Goal: Information Seeking & Learning: Learn about a topic

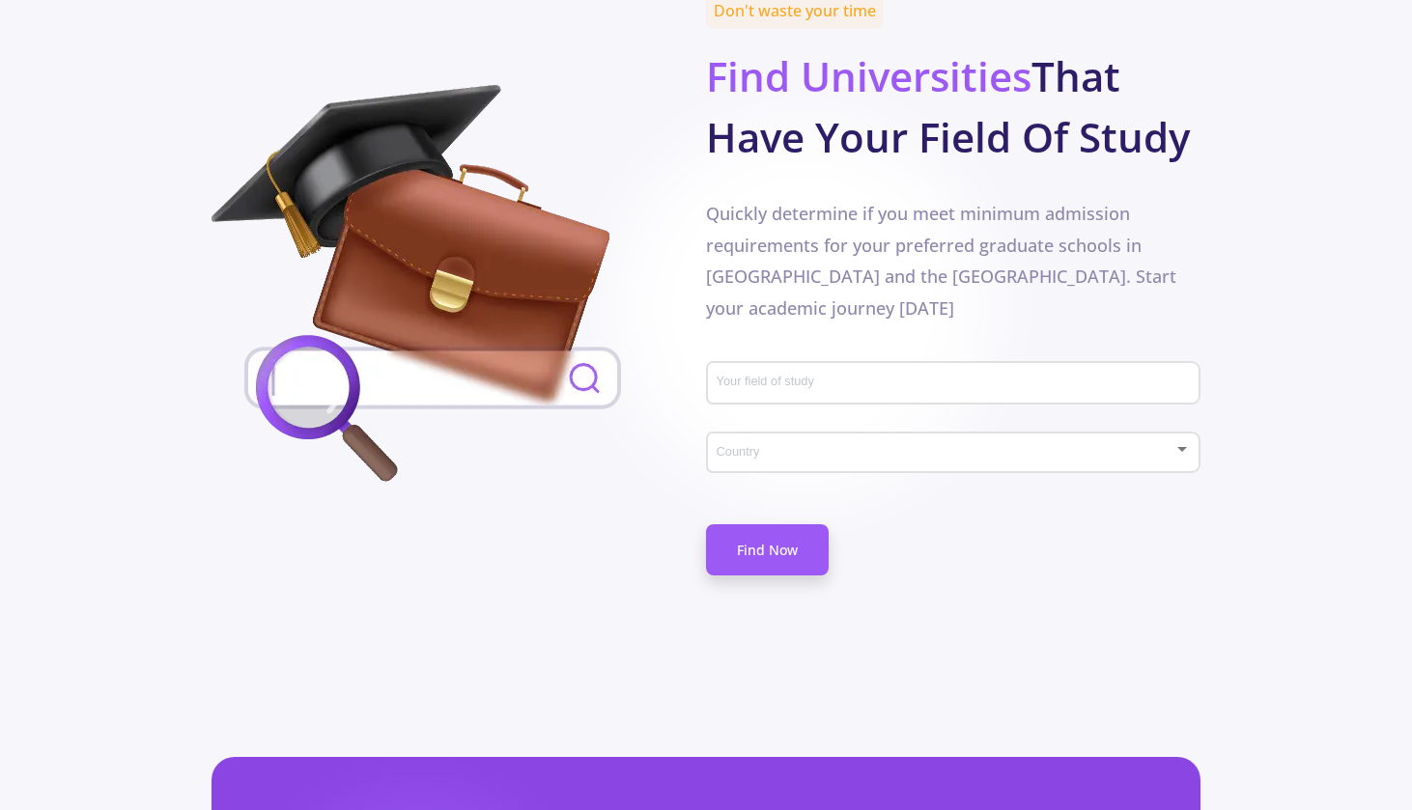
scroll to position [962, 0]
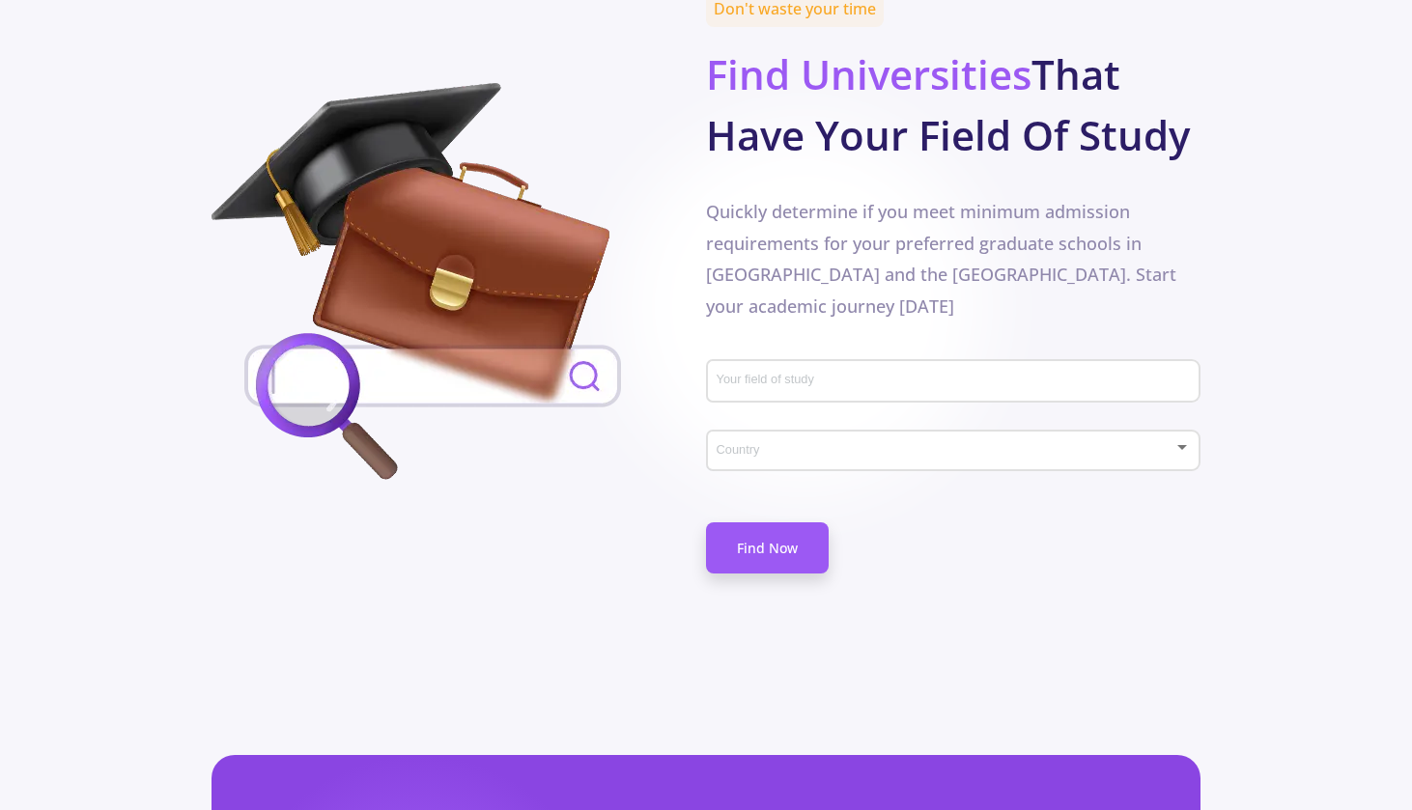
click at [761, 401] on div "Your field of study" at bounding box center [954, 378] width 476 height 50
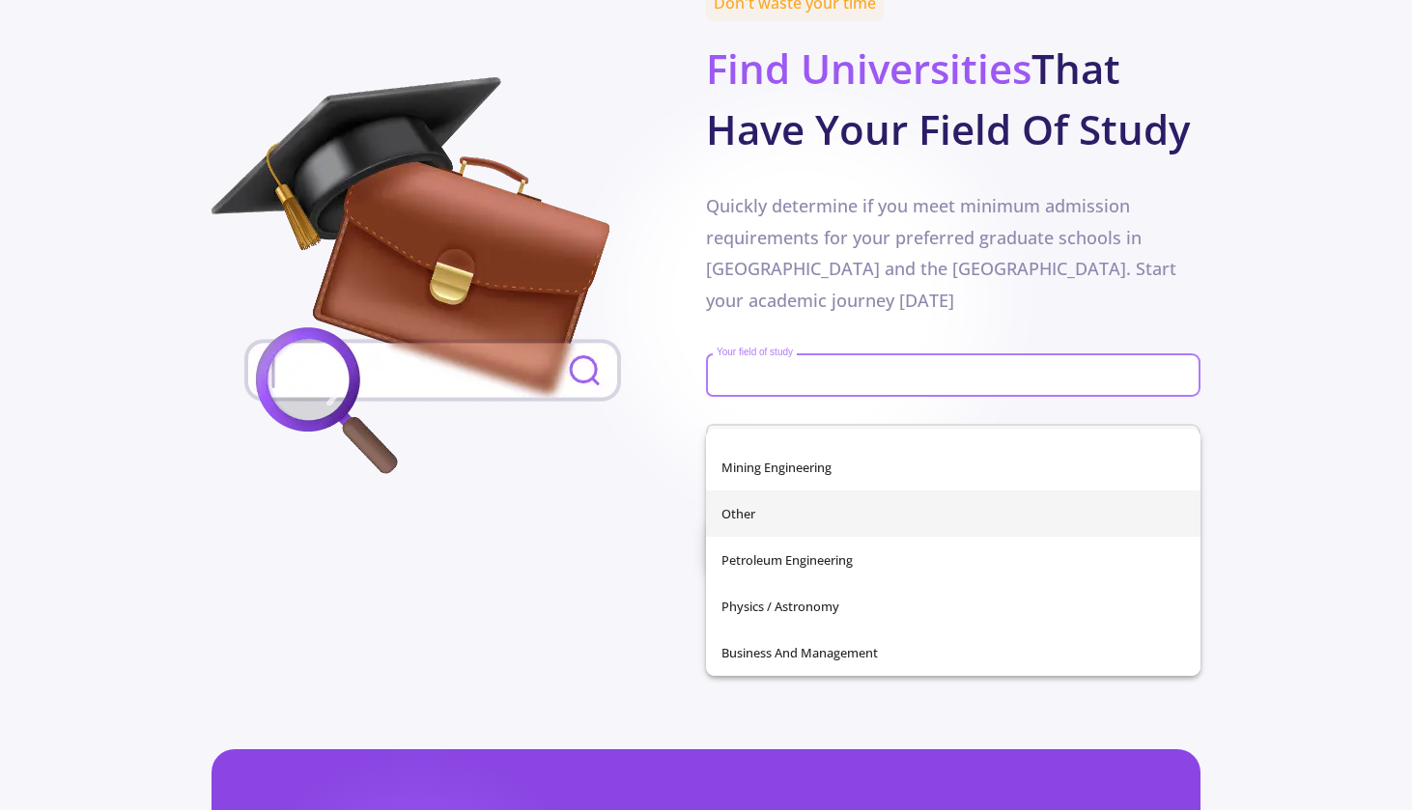
scroll to position [971, 0]
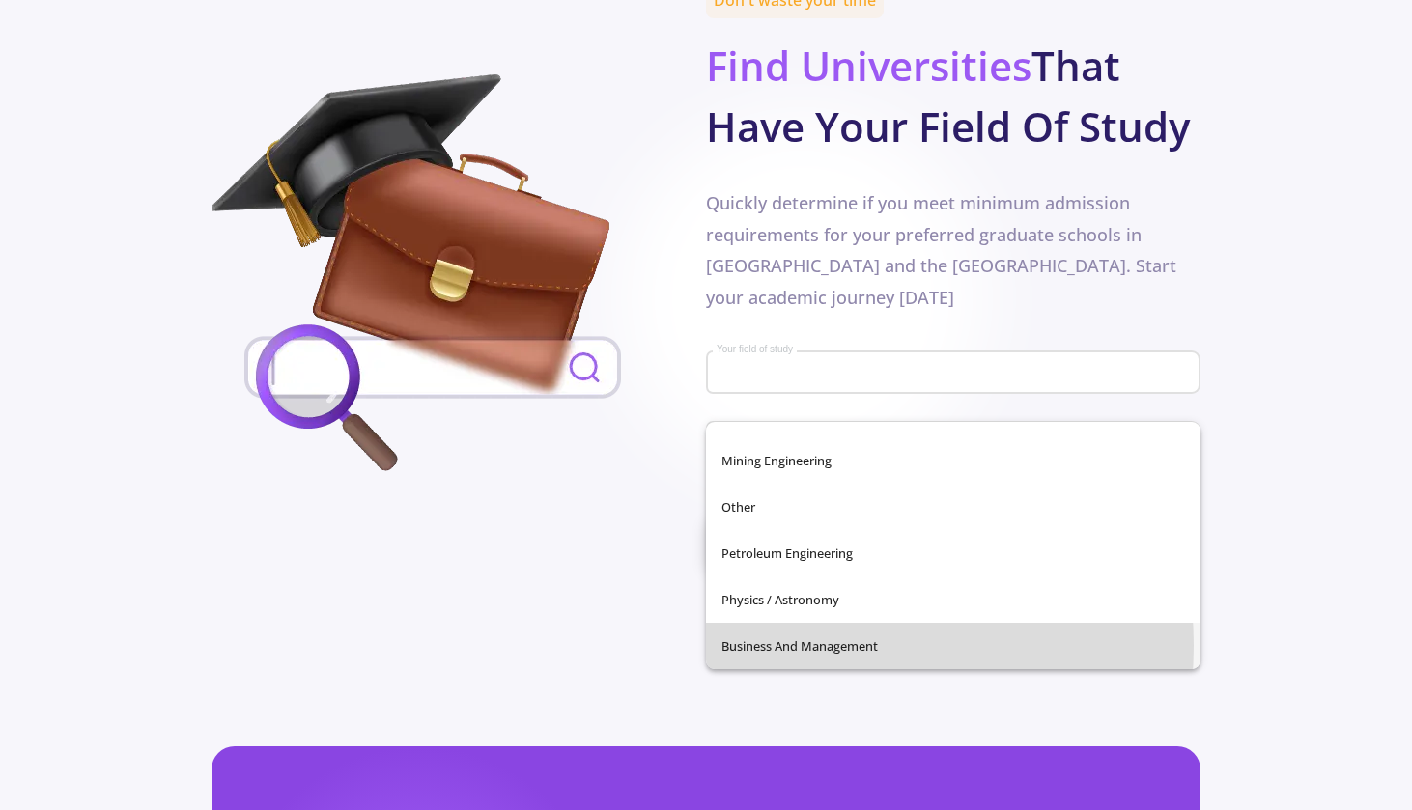
click at [812, 645] on span "Business and Management" at bounding box center [954, 646] width 464 height 46
type input "Business and Management"
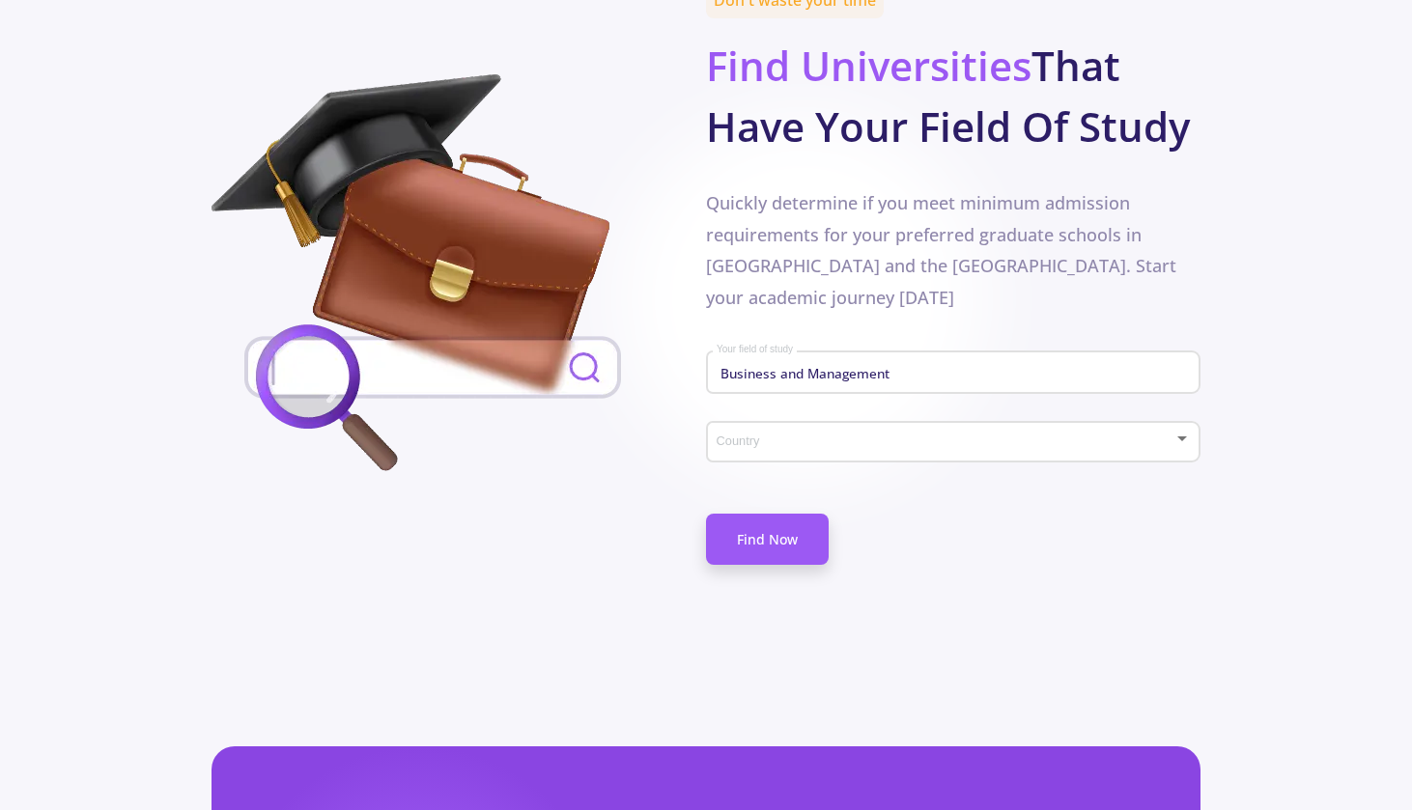
click at [830, 453] on div "Country" at bounding box center [954, 438] width 476 height 48
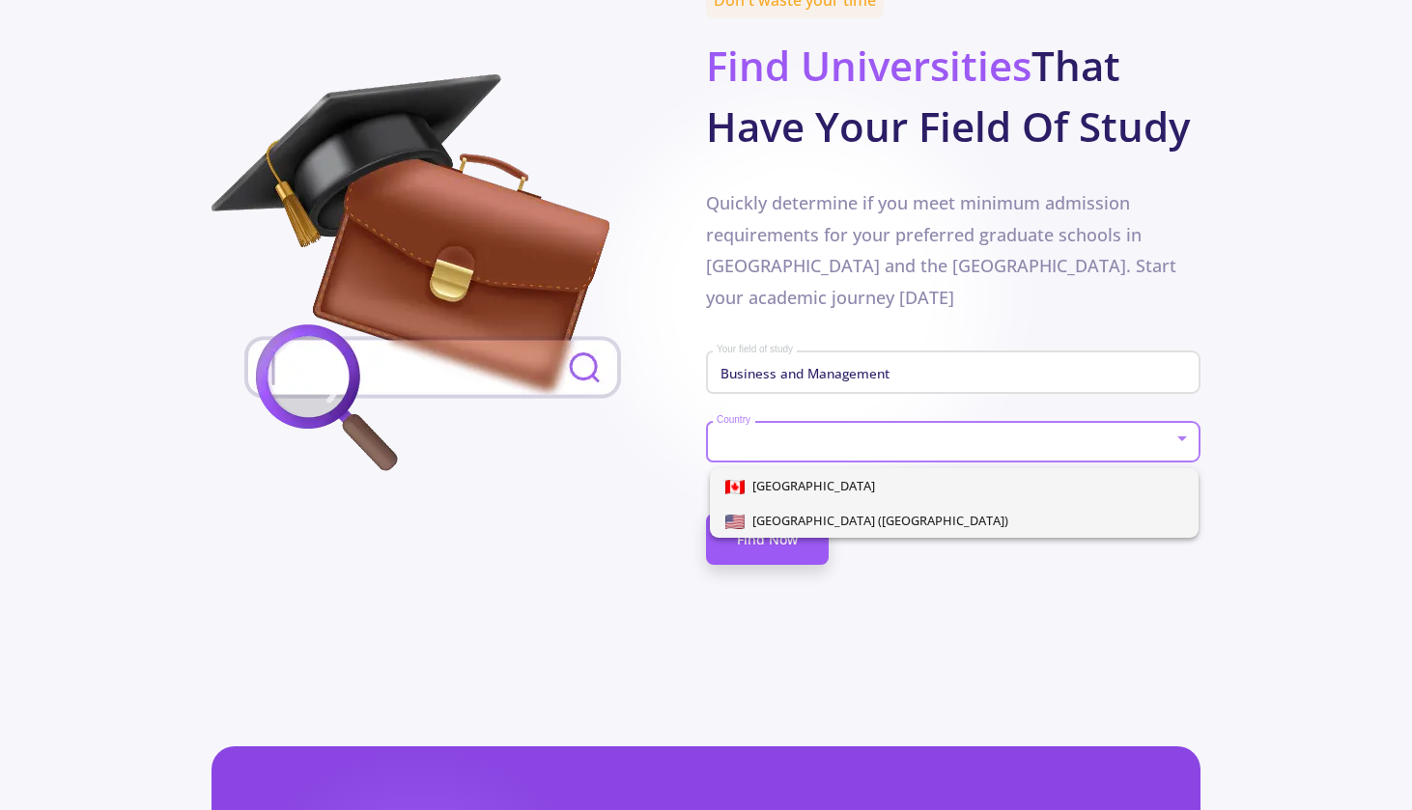
click at [895, 525] on span "[GEOGRAPHIC_DATA] ([GEOGRAPHIC_DATA])" at bounding box center [877, 520] width 264 height 17
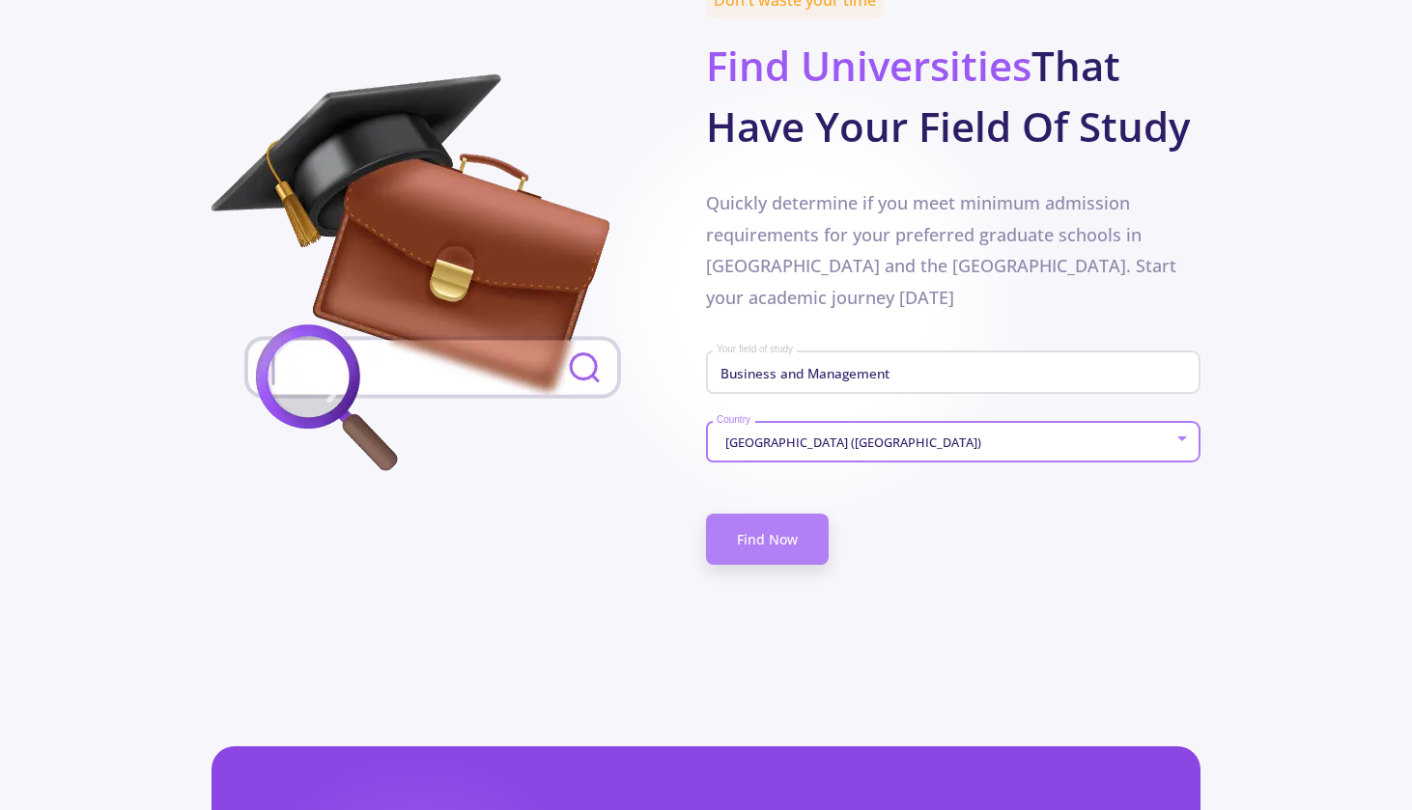
click at [784, 555] on link "Find Now" at bounding box center [767, 539] width 123 height 51
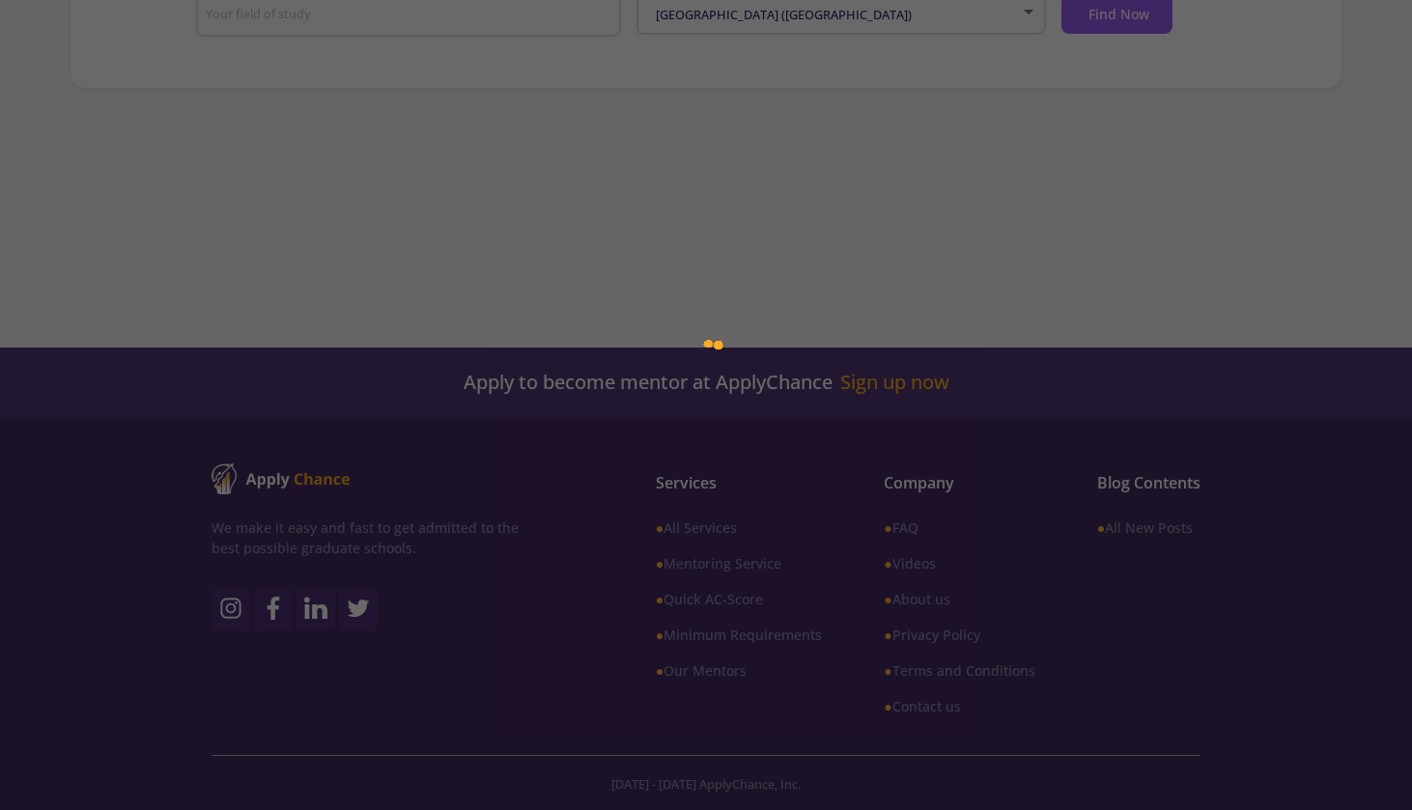
scroll to position [509, 0]
type input "Business and Management"
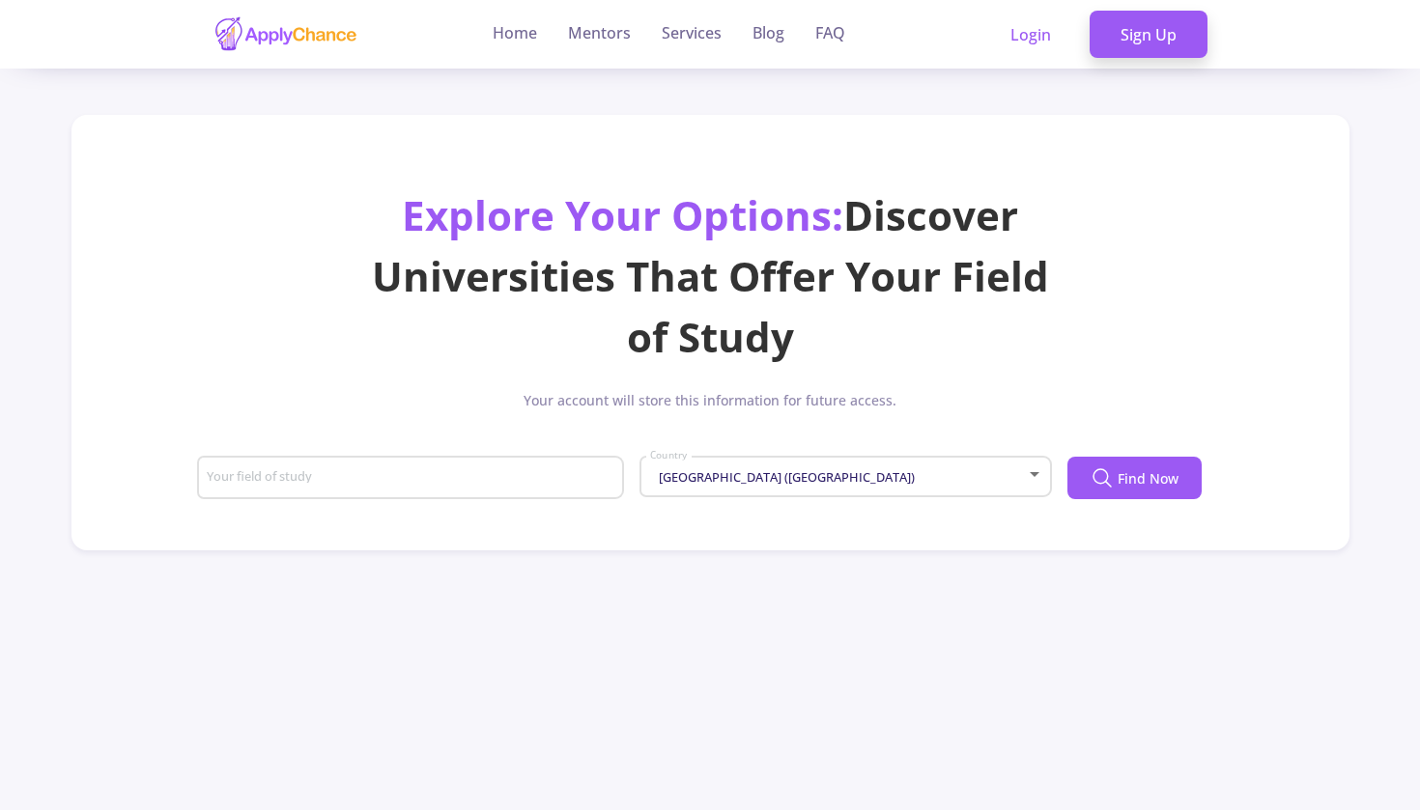
type input "Business and Management"
